Goal: Navigation & Orientation: Go to known website

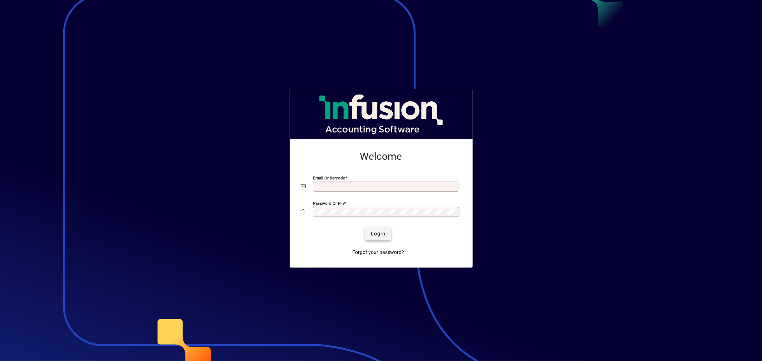
type input "**********"
click at [373, 233] on span "Login" at bounding box center [378, 233] width 15 height 7
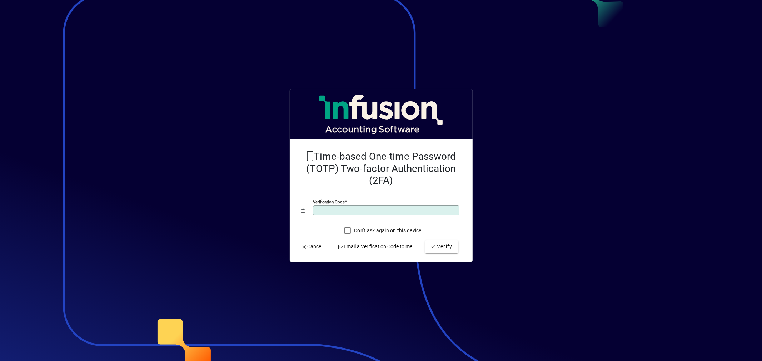
type input "******"
click at [425, 241] on button "Verify" at bounding box center [441, 247] width 33 height 13
